Goal: Transaction & Acquisition: Download file/media

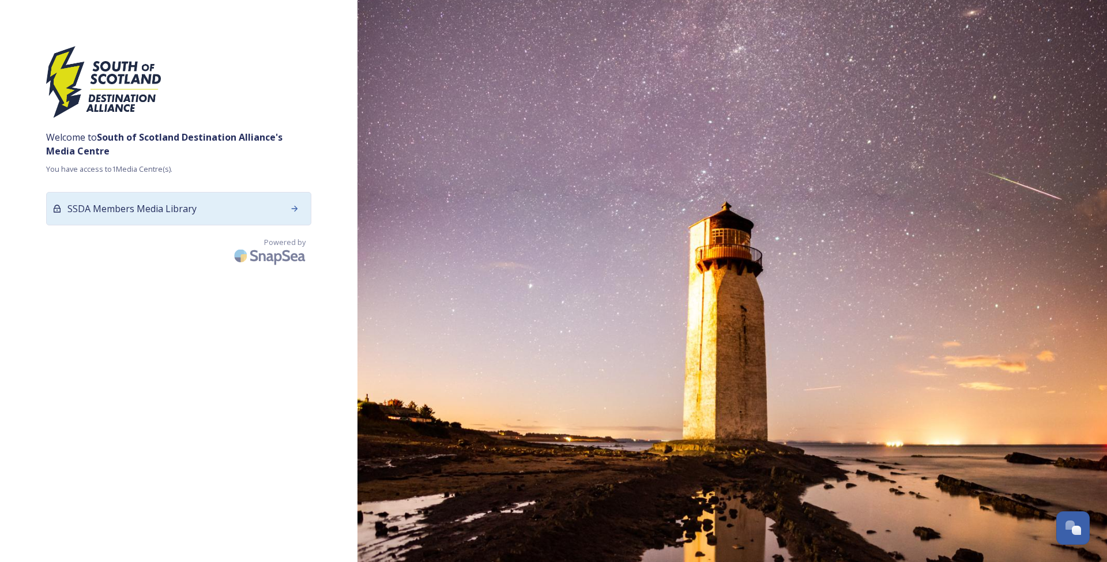
click at [123, 207] on span "SSDA Members Media Library" at bounding box center [131, 209] width 129 height 14
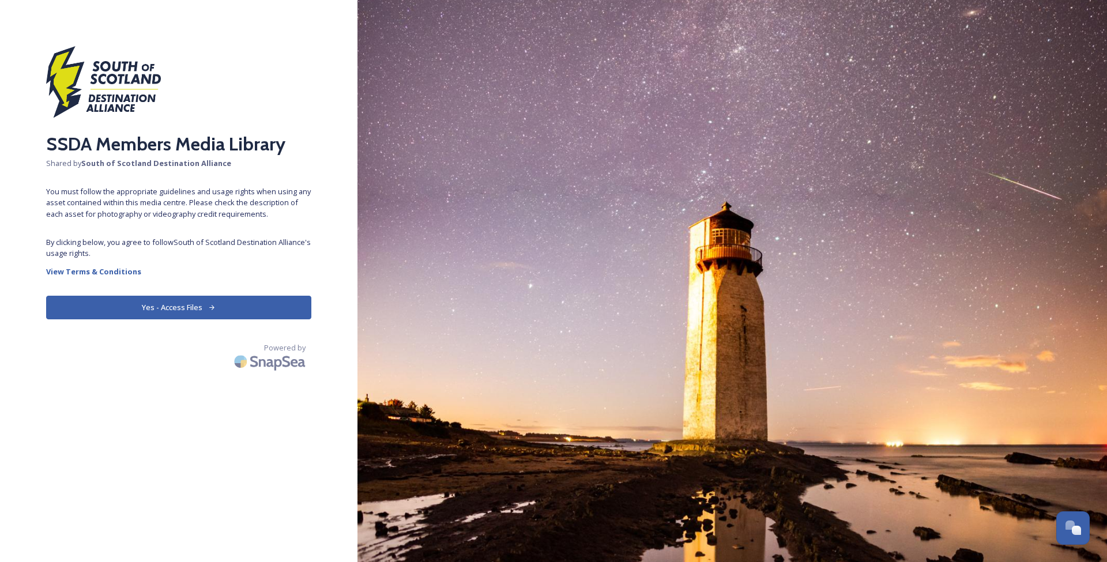
click at [175, 311] on button "Yes - Access Files" at bounding box center [178, 308] width 265 height 24
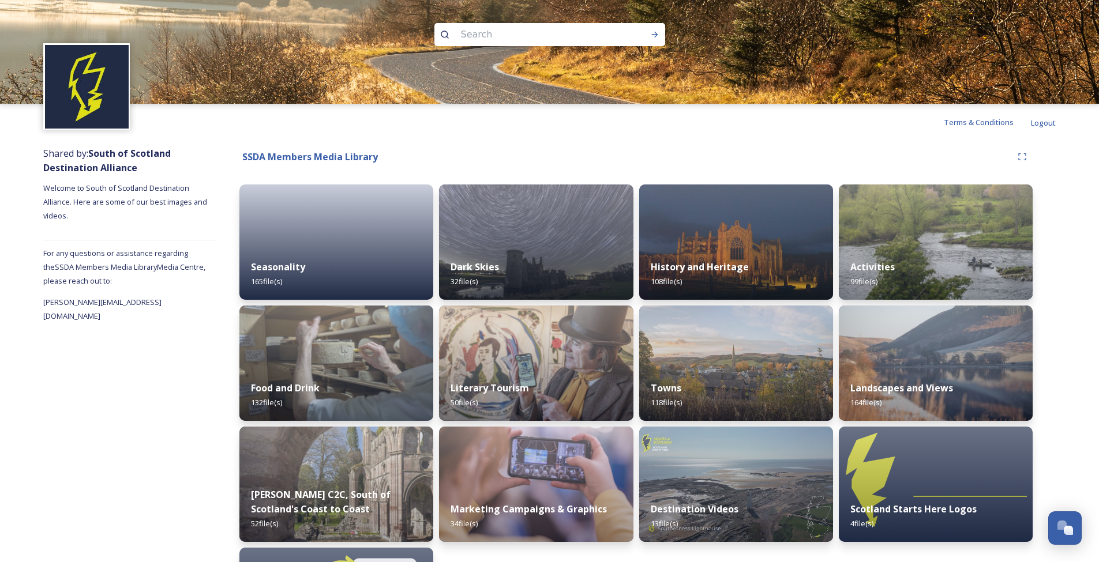
click at [486, 32] on input at bounding box center [534, 34] width 158 height 25
type input "stranraer"
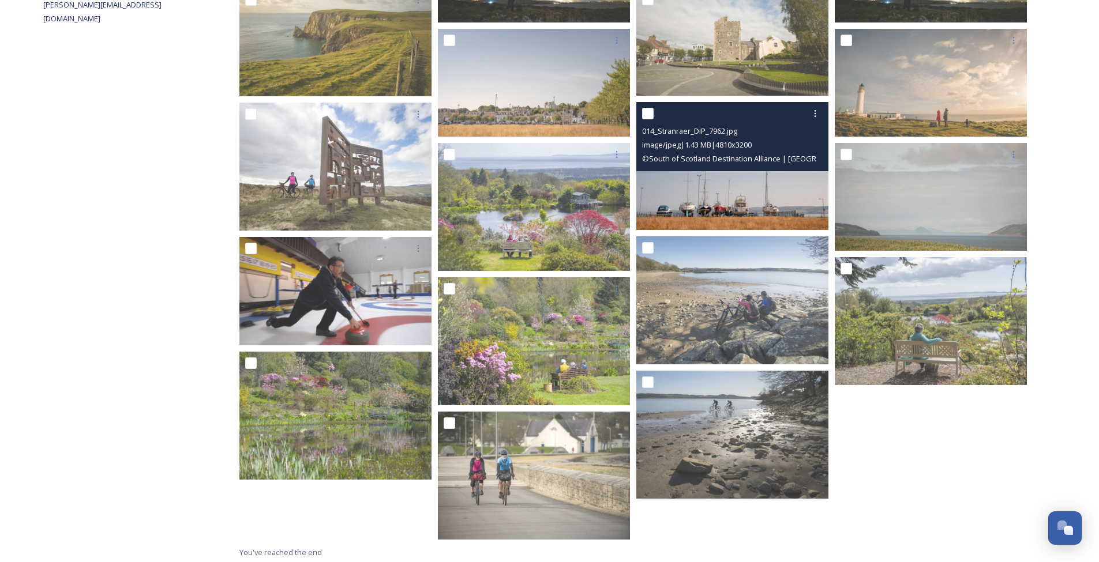
scroll to position [317, 1]
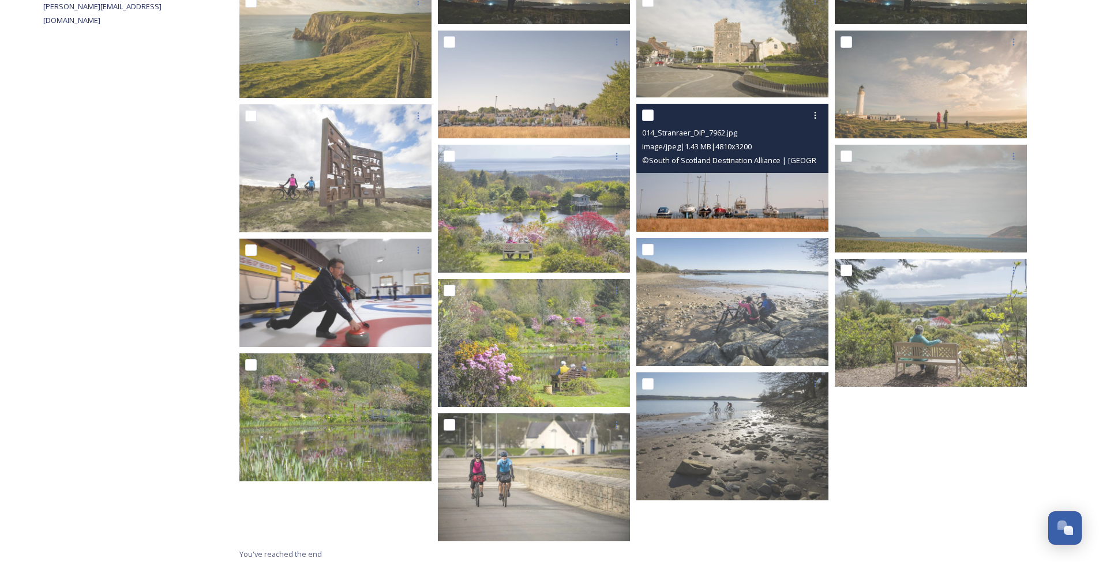
click at [682, 176] on img at bounding box center [732, 168] width 192 height 128
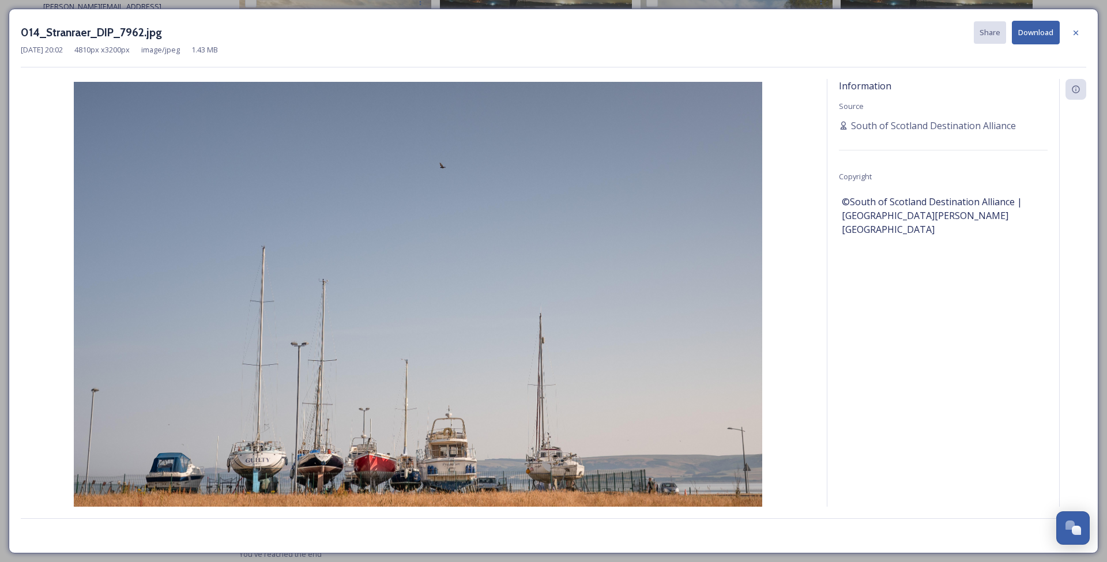
click at [1040, 36] on button "Download" at bounding box center [1036, 33] width 48 height 24
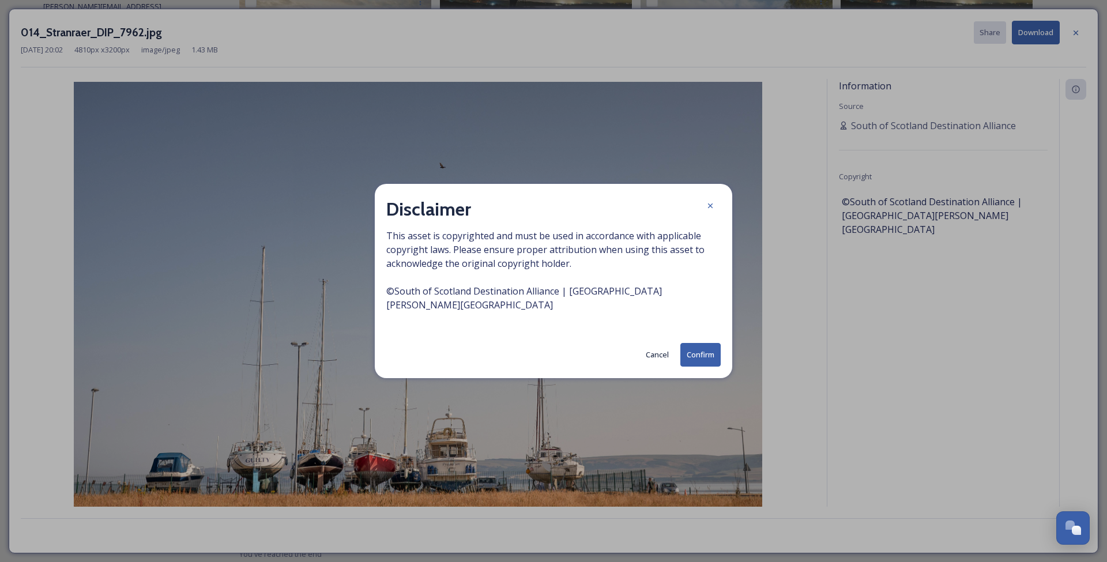
click at [705, 348] on button "Confirm" at bounding box center [700, 355] width 40 height 24
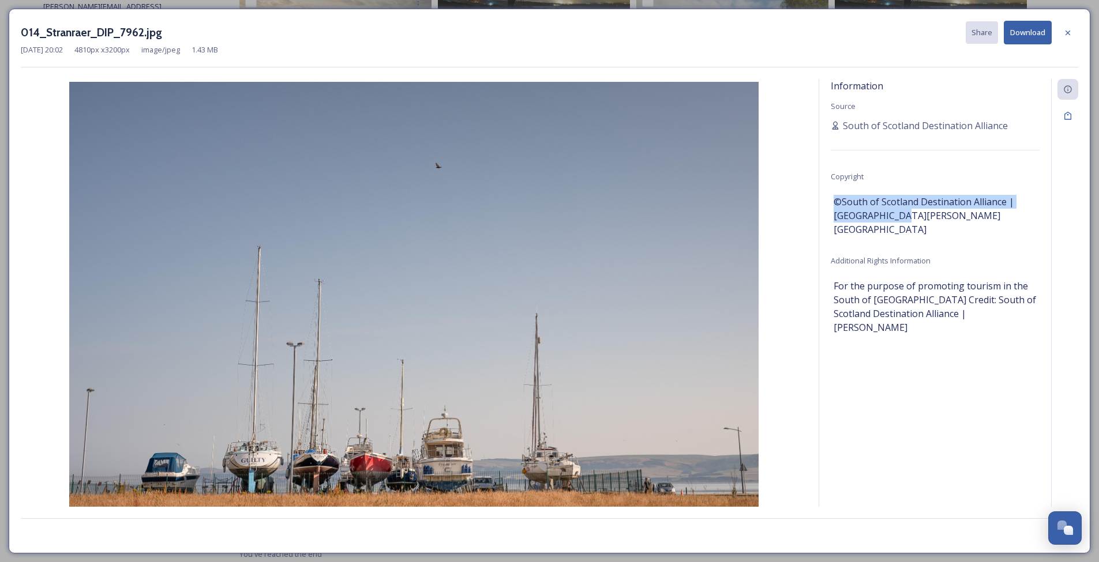
drag, startPoint x: 834, startPoint y: 197, endPoint x: 916, endPoint y: 211, distance: 83.6
click at [916, 211] on span "©South of Scotland Destination Alliance | [GEOGRAPHIC_DATA][PERSON_NAME][GEOGRA…" at bounding box center [934, 216] width 203 height 42
copy span "©South of Scotland Destination Alliance | [GEOGRAPHIC_DATA][PERSON_NAME][GEOGRA…"
